Goal: Task Accomplishment & Management: Manage account settings

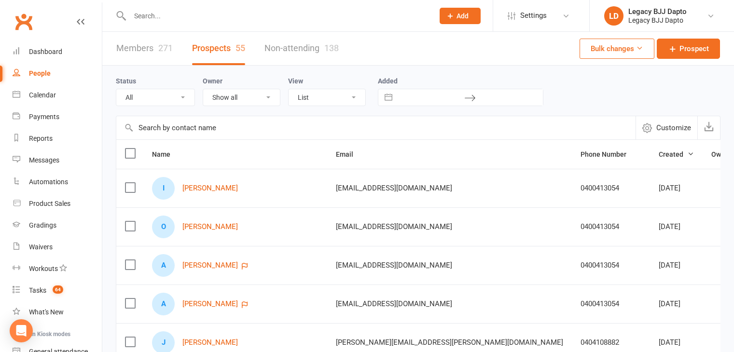
select select "100"
click at [45, 80] on link "People" at bounding box center [57, 74] width 89 height 22
click at [41, 119] on div "Payments" at bounding box center [44, 117] width 30 height 8
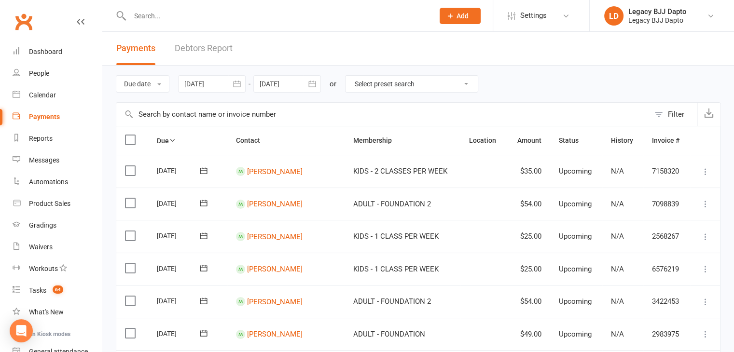
click at [199, 49] on link "Debtors Report" at bounding box center [204, 48] width 58 height 33
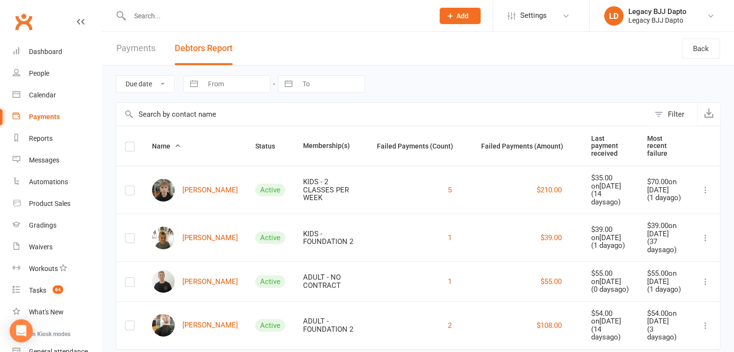
scroll to position [25, 0]
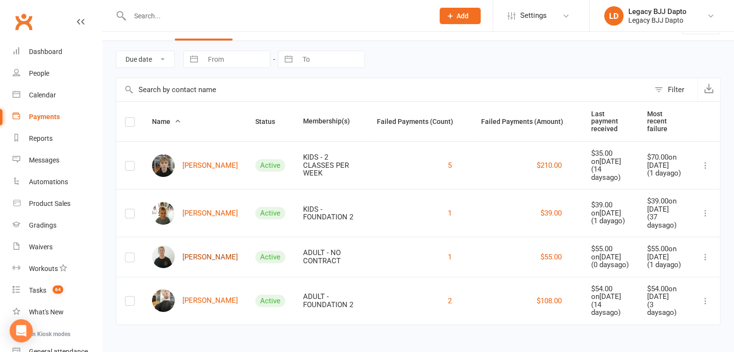
click at [196, 248] on link "[PERSON_NAME]" at bounding box center [195, 257] width 86 height 23
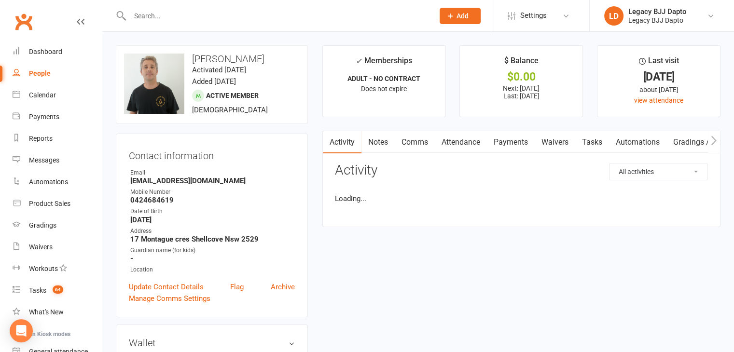
click at [501, 144] on link "Payments" at bounding box center [511, 142] width 48 height 22
